Goal: Task Accomplishment & Management: Manage account settings

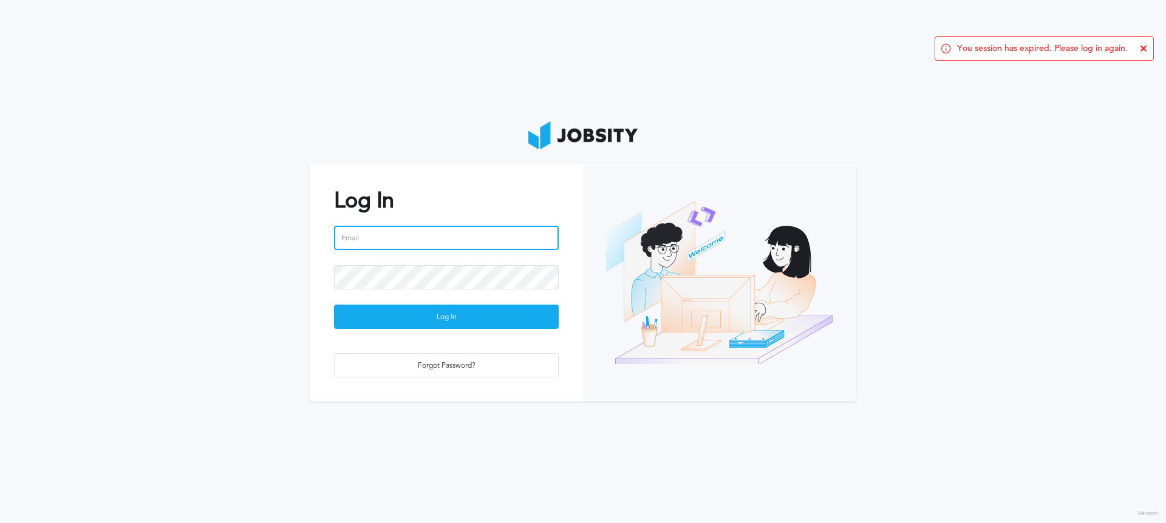
click at [404, 236] on input "email" at bounding box center [446, 238] width 225 height 24
click at [271, 227] on section "Log In Email is required Log In Forgot Password?" at bounding box center [583, 261] width 1166 height 523
click at [383, 239] on input "email" at bounding box center [446, 238] width 225 height 24
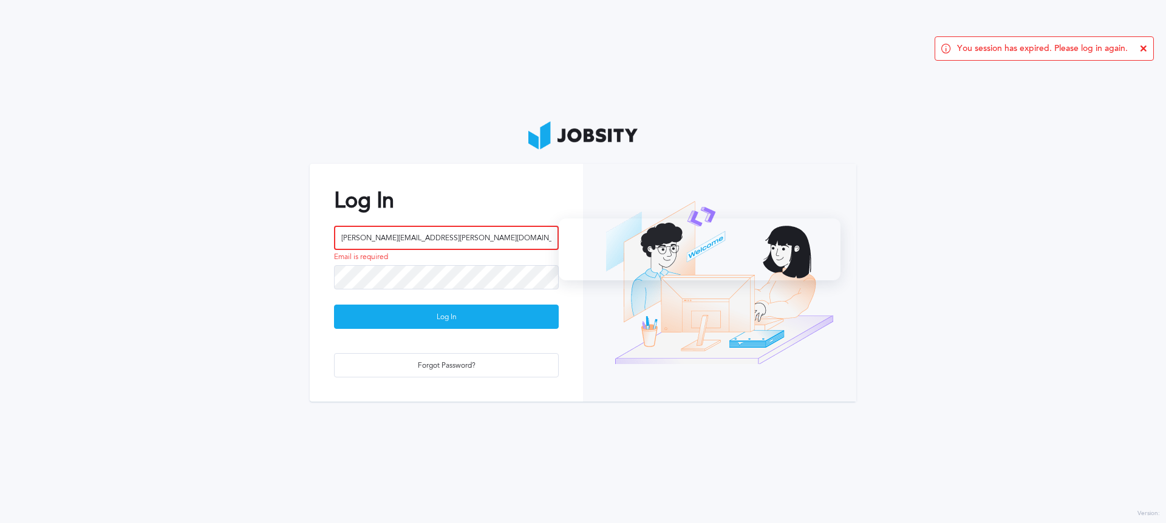
type input "[PERSON_NAME][EMAIL_ADDRESS][PERSON_NAME][DOMAIN_NAME]"
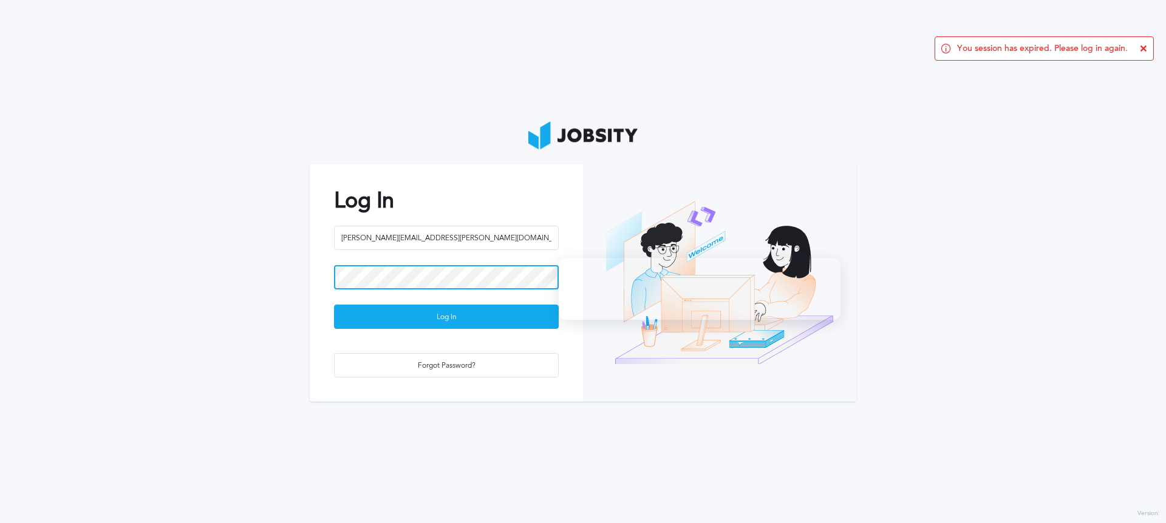
click at [334, 305] on button "Log In" at bounding box center [446, 317] width 225 height 24
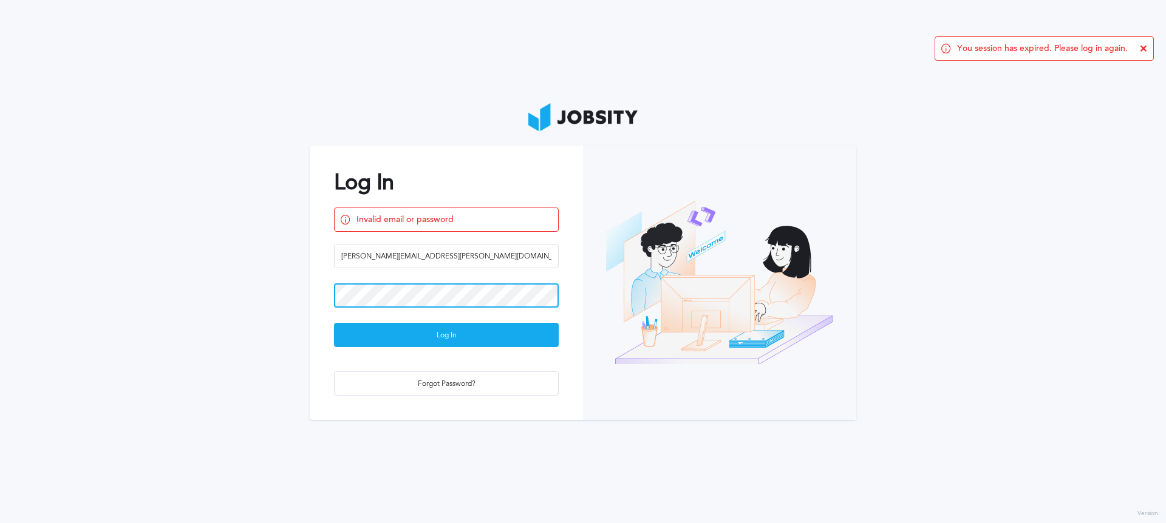
click at [334, 323] on button "Log In" at bounding box center [446, 335] width 225 height 24
click at [261, 263] on section "Log In Invalid email or password [PERSON_NAME][EMAIL_ADDRESS][PERSON_NAME][DOMA…" at bounding box center [583, 261] width 1166 height 523
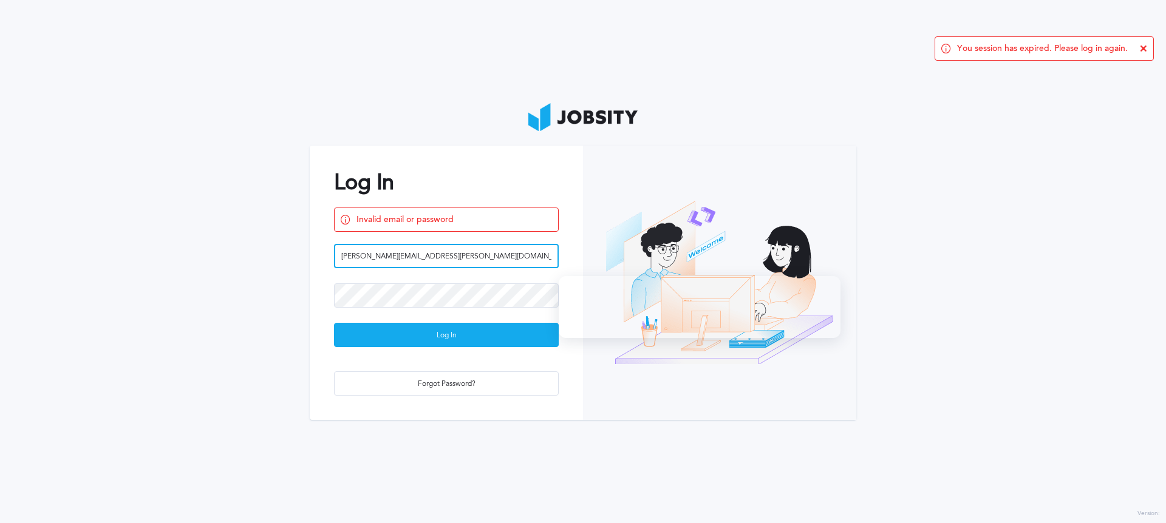
click at [450, 262] on input "[PERSON_NAME][EMAIL_ADDRESS][PERSON_NAME][DOMAIN_NAME]" at bounding box center [446, 256] width 225 height 24
click at [213, 320] on section "Log In Invalid email or password [PERSON_NAME][EMAIL_ADDRESS][PERSON_NAME][DOMA…" at bounding box center [583, 261] width 1166 height 523
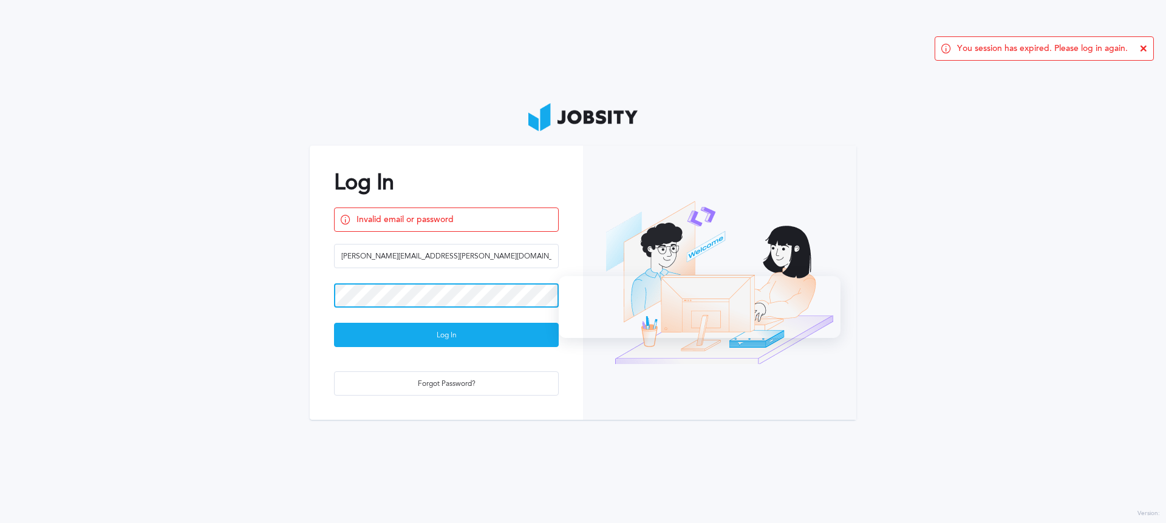
click at [334, 323] on button "Log In" at bounding box center [446, 335] width 225 height 24
click at [947, 262] on section "Log In Invalid email or password [PERSON_NAME][EMAIL_ADDRESS][PERSON_NAME][DOMA…" at bounding box center [583, 261] width 1166 height 523
drag, startPoint x: 951, startPoint y: 268, endPoint x: 1159, endPoint y: 289, distance: 208.8
click at [952, 268] on section "Log In Invalid email or password [PERSON_NAME][EMAIL_ADDRESS][PERSON_NAME][DOMA…" at bounding box center [583, 261] width 1166 height 523
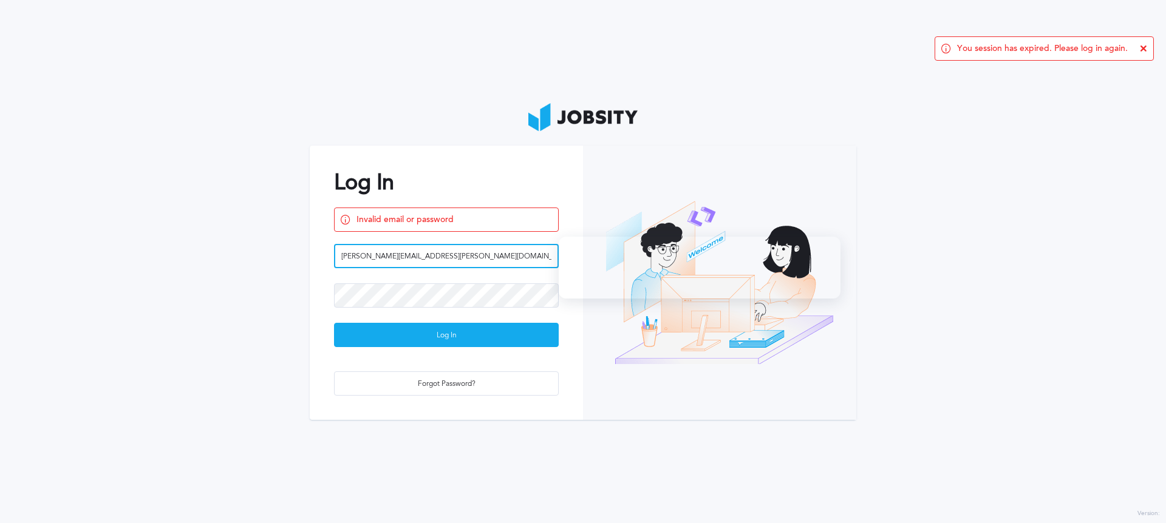
click at [452, 260] on input "[PERSON_NAME][EMAIL_ADDRESS][PERSON_NAME][DOMAIN_NAME]" at bounding box center [446, 256] width 225 height 24
click at [471, 262] on input "[PERSON_NAME][EMAIL_ADDRESS][PERSON_NAME][DOMAIN_NAME]" at bounding box center [446, 256] width 225 height 24
click at [468, 258] on input "[PERSON_NAME][EMAIL_ADDRESS][PERSON_NAME][DOMAIN_NAME]" at bounding box center [446, 256] width 225 height 24
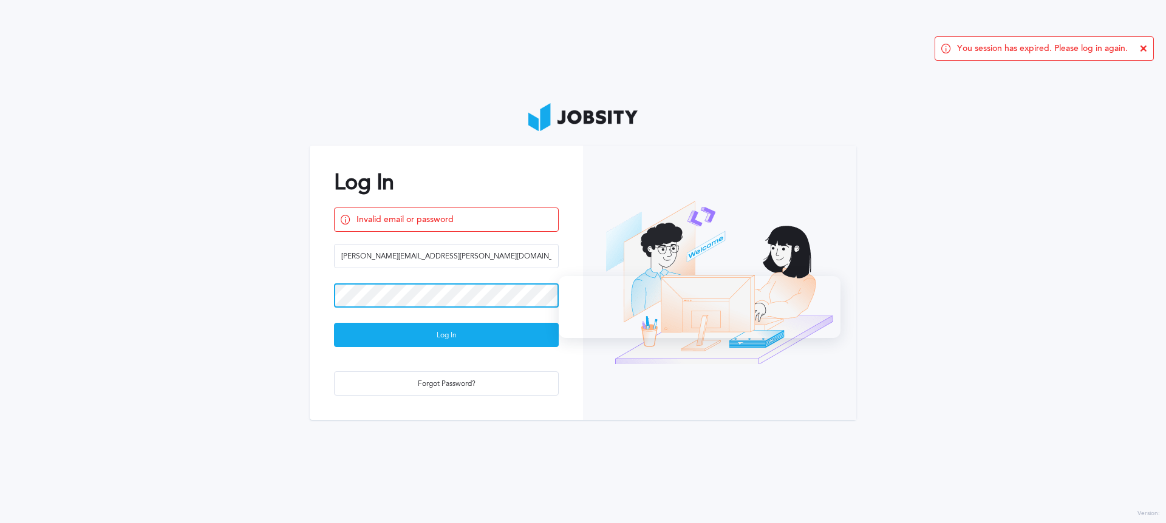
click at [334, 323] on button "Log In" at bounding box center [446, 335] width 225 height 24
drag, startPoint x: 239, startPoint y: 337, endPoint x: 410, endPoint y: 389, distance: 179.6
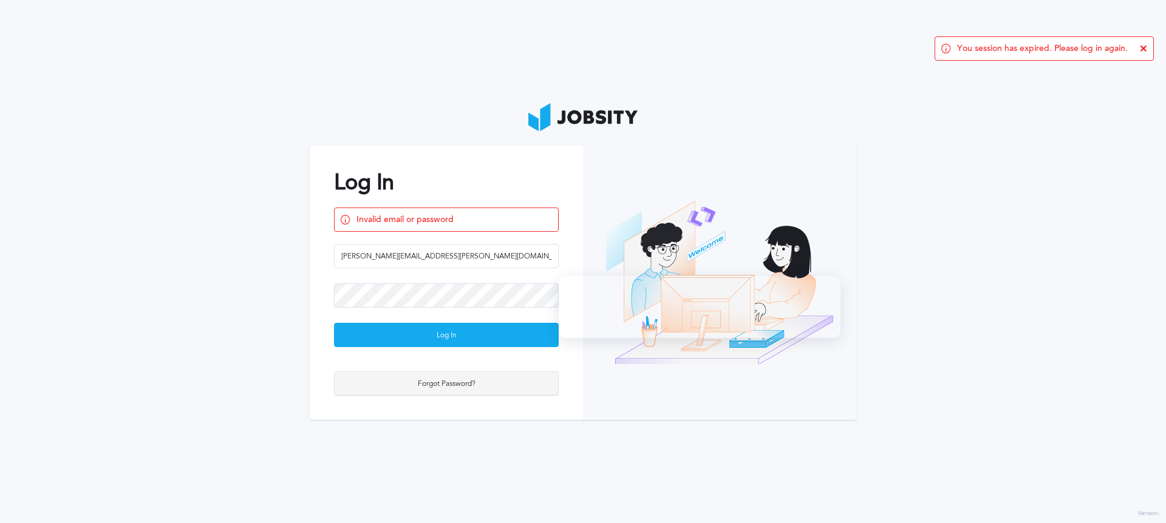
click at [239, 338] on section "Log In Invalid email or password [PERSON_NAME][EMAIL_ADDRESS][PERSON_NAME][DOMA…" at bounding box center [583, 261] width 1166 height 523
click at [452, 386] on div "Forgot Password?" at bounding box center [446, 384] width 223 height 24
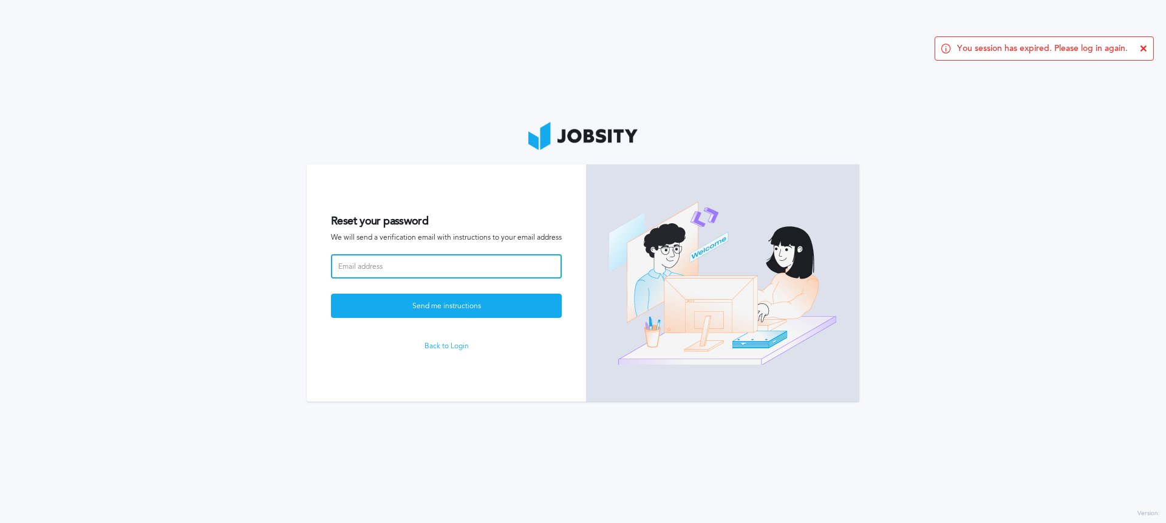
click at [437, 265] on input at bounding box center [446, 266] width 231 height 24
